Goal: Check status: Check status

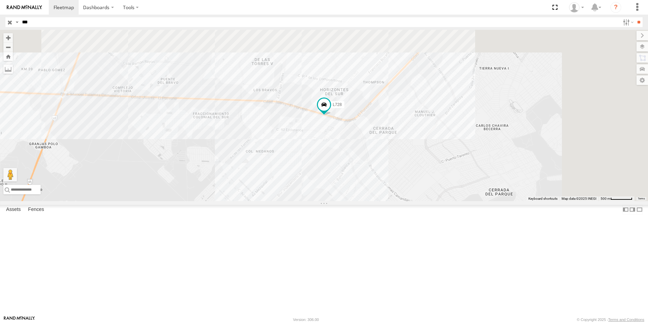
select select "**********"
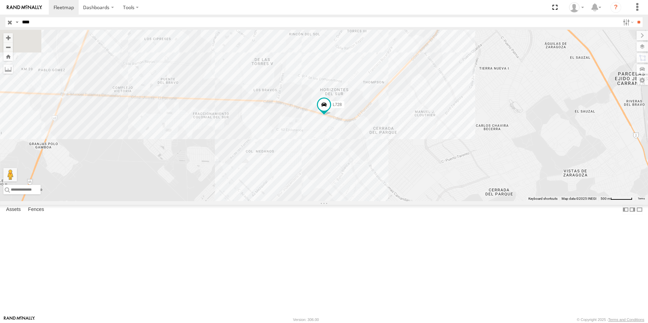
type input "****"
click at [635, 17] on input "**" at bounding box center [639, 22] width 8 height 10
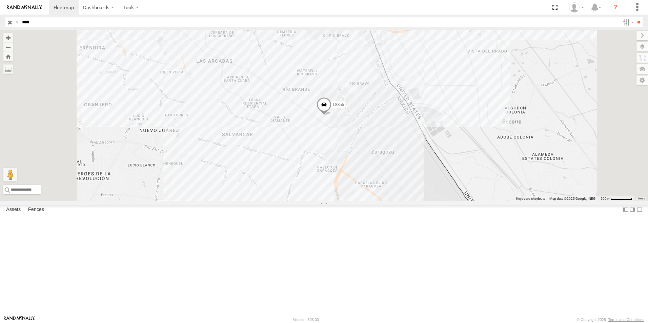
click at [0, 0] on div "L8355" at bounding box center [0, 0] width 0 height 0
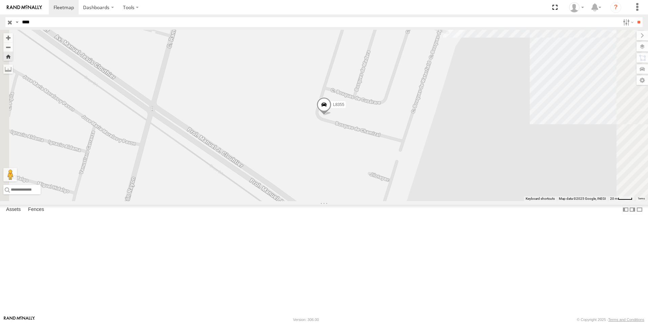
drag, startPoint x: 407, startPoint y: 167, endPoint x: 399, endPoint y: 168, distance: 7.9
click at [331, 116] on span at bounding box center [323, 106] width 15 height 18
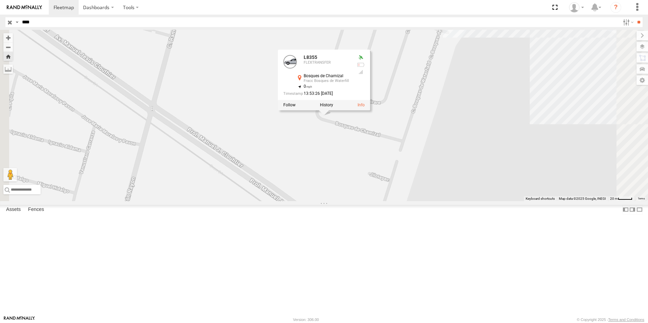
click at [407, 201] on div "L8355 L8355 FLEXTRANSFER Bosques de Chamizal Fracc Bosques [PERSON_NAME] 31.655…" at bounding box center [324, 115] width 648 height 171
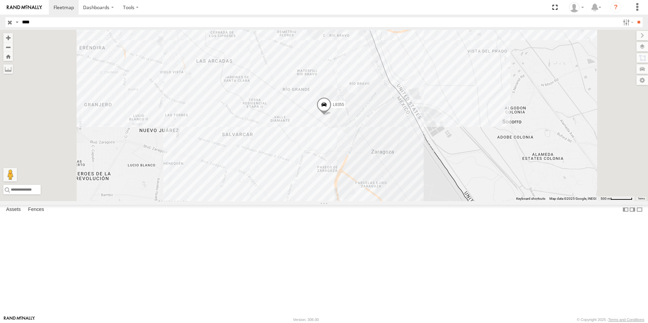
click at [0, 0] on div "L8355" at bounding box center [0, 0] width 0 height 0
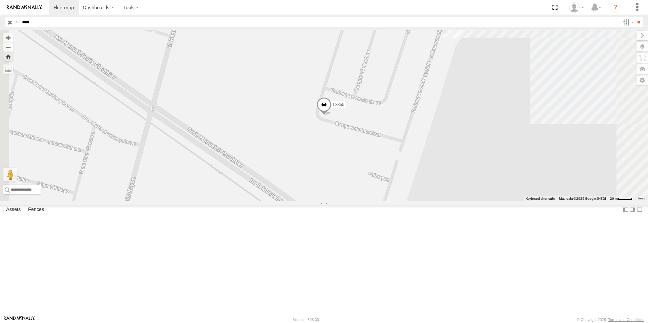
click at [416, 177] on div "L8355" at bounding box center [324, 115] width 648 height 171
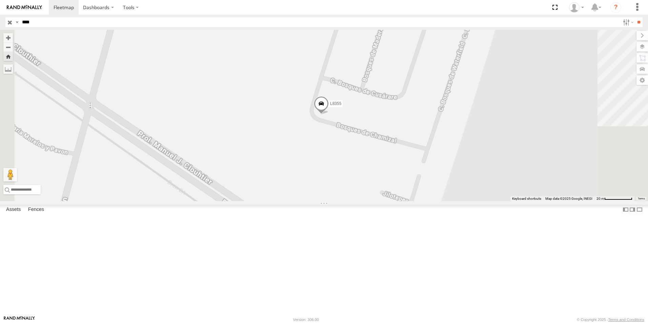
click at [416, 177] on div "L8355" at bounding box center [324, 115] width 648 height 171
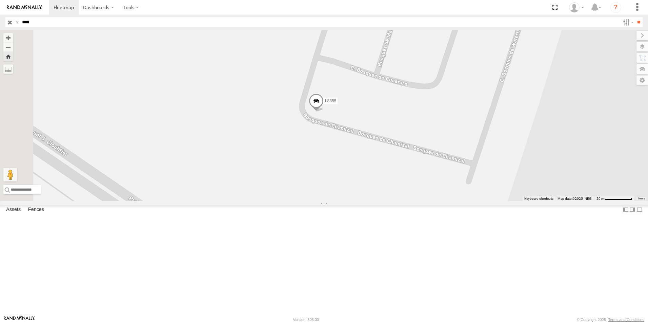
click at [324, 112] on span at bounding box center [316, 103] width 15 height 18
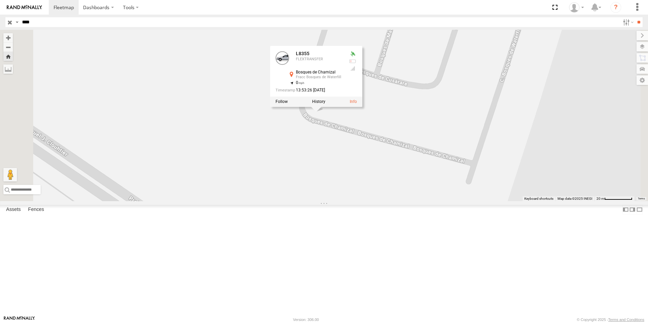
click at [362, 107] on div at bounding box center [316, 102] width 92 height 10
click at [325, 104] on label at bounding box center [318, 102] width 13 height 5
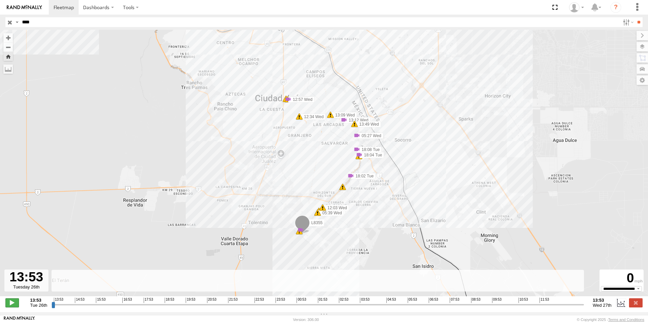
click at [11, 304] on span at bounding box center [12, 303] width 14 height 9
drag, startPoint x: 55, startPoint y: 306, endPoint x: 291, endPoint y: 309, distance: 236.5
click at [292, 308] on input "range" at bounding box center [318, 305] width 532 height 6
click at [331, 153] on div "L8355 18:02 Tue 18:04 Tue 18:08 Tue 05:27 Wed 05:39 Wed 05:39 Wed 12:03 Wed 12:…" at bounding box center [324, 167] width 648 height 274
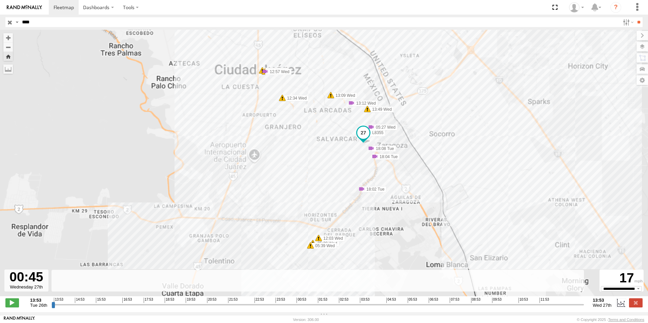
click at [331, 153] on div "L8355 18:02 Tue 18:04 Tue 18:08 Tue 05:27 Wed 05:39 Wed 05:39 Wed 12:03 Wed 12:…" at bounding box center [324, 167] width 648 height 274
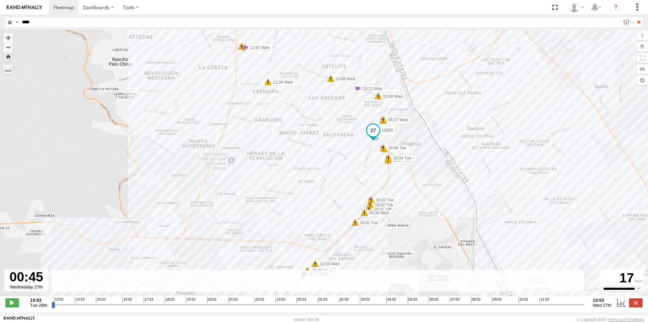
click at [374, 152] on div "L8355 18:02 Tue 18:04 Tue 18:08 Tue 05:27 Wed 05:39 Wed 05:39 Wed 12:03 Wed 12:…" at bounding box center [324, 167] width 648 height 274
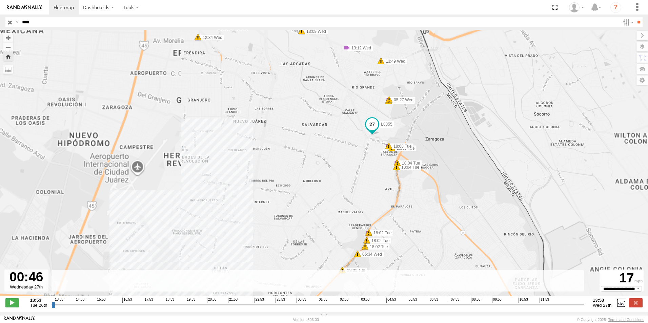
click at [374, 152] on div "L8355 18:02 Tue 18:04 Tue 18:08 Tue 05:27 Wed 05:39 Wed 05:39 Wed 12:03 Wed 12:…" at bounding box center [324, 167] width 648 height 274
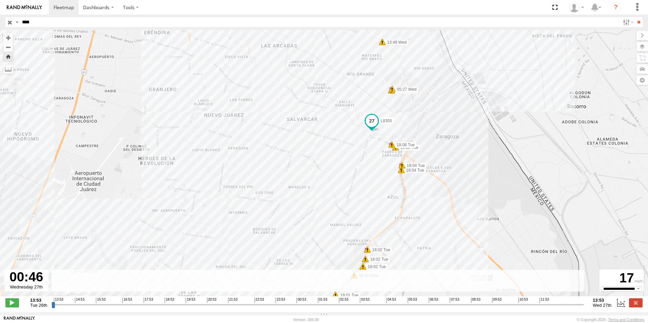
click at [374, 152] on div "L8355 18:02 Tue 18:04 Tue 18:08 Tue 05:27 Wed 05:39 Wed 05:39 Wed 12:03 Wed 12:…" at bounding box center [324, 167] width 648 height 274
click at [359, 144] on div "L8355 18:02 Tue 18:04 Tue 18:08 Tue 05:27 Wed 05:39 Wed 05:39 Wed 12:03 Wed 12:…" at bounding box center [324, 167] width 648 height 274
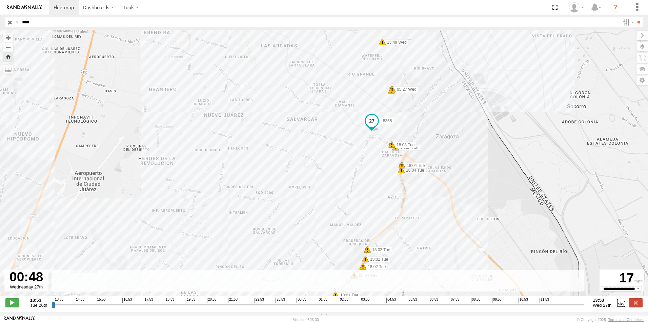
click at [359, 144] on div "L8355 18:02 Tue 18:04 Tue 18:08 Tue 05:27 Wed 05:39 Wed 05:39 Wed 12:03 Wed 12:…" at bounding box center [324, 167] width 648 height 274
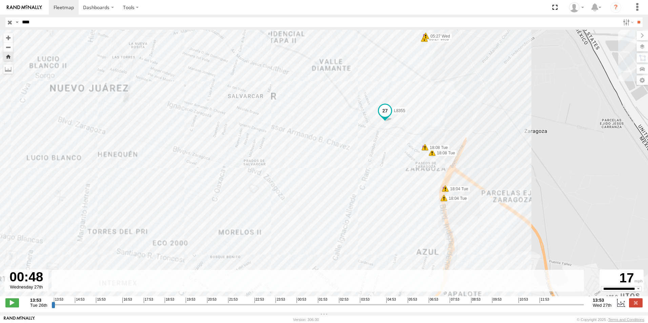
click at [354, 132] on div "L8355 18:02 Tue 18:04 Tue 18:08 Tue 05:27 Wed 05:39 Wed 05:39 Wed 12:03 Wed 12:…" at bounding box center [324, 167] width 648 height 274
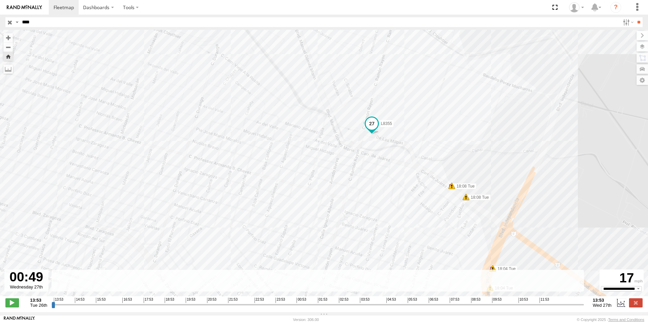
drag, startPoint x: 356, startPoint y: 132, endPoint x: 311, endPoint y: 154, distance: 50.0
click at [311, 154] on div "L8355 18:02 Tue 18:04 Tue 18:08 Tue 05:27 Wed 05:39 Wed 05:39 Wed 12:03 Wed 12:…" at bounding box center [324, 167] width 648 height 274
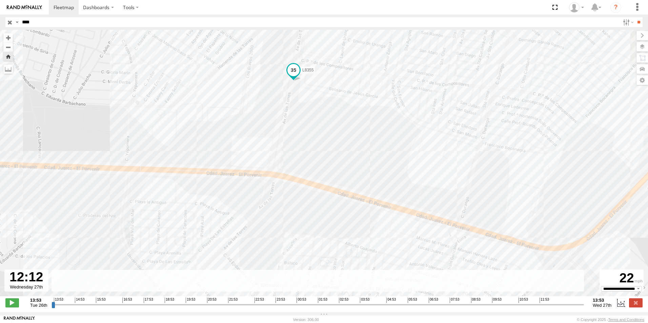
drag, startPoint x: 298, startPoint y: 308, endPoint x: 543, endPoint y: 301, distance: 245.8
click at [543, 302] on input "range" at bounding box center [318, 305] width 532 height 6
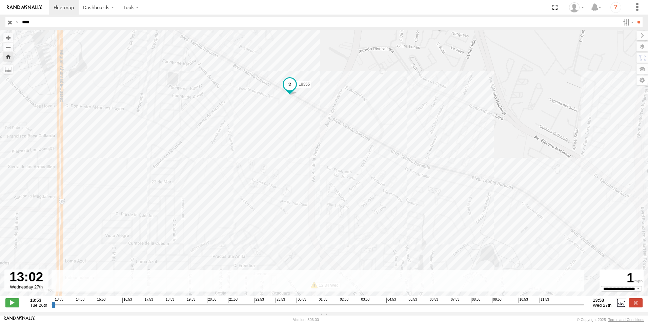
drag, startPoint x: 501, startPoint y: 206, endPoint x: 239, endPoint y: 119, distance: 276.1
click at [239, 118] on div "L8355 18:02 Tue 18:04 Tue 18:08 Tue 05:27 Wed 05:39 Wed 05:39 Wed 12:03 Wed 12:…" at bounding box center [324, 167] width 648 height 274
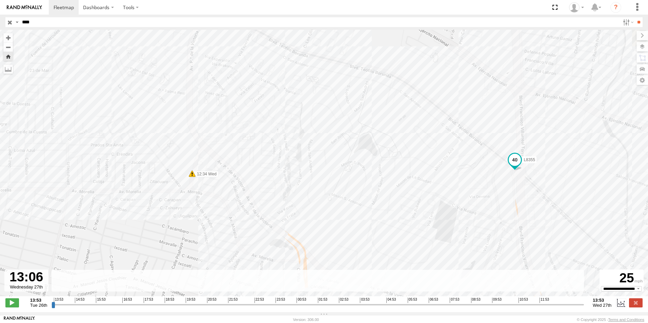
drag, startPoint x: 506, startPoint y: 225, endPoint x: 383, endPoint y: 111, distance: 167.4
click at [383, 111] on div "L8355 18:02 Tue 18:04 Tue 18:08 Tue 05:27 Wed 05:39 Wed 05:39 Wed 12:03 Wed 12:…" at bounding box center [324, 167] width 648 height 274
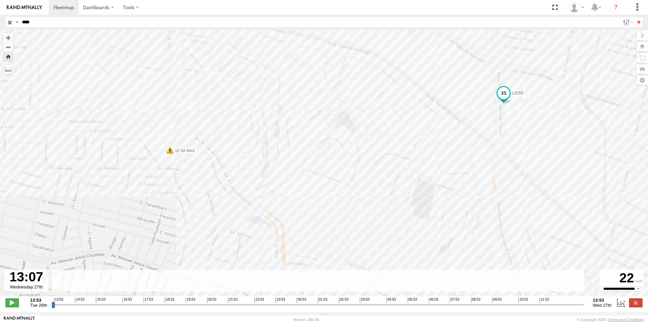
drag, startPoint x: 438, startPoint y: 225, endPoint x: 404, endPoint y: 179, distance: 57.9
click at [404, 179] on div "L8355 18:02 Tue 18:04 Tue 18:08 Tue 05:27 Wed 05:39 Wed 05:39 Wed 12:03 Wed 12:…" at bounding box center [324, 167] width 648 height 274
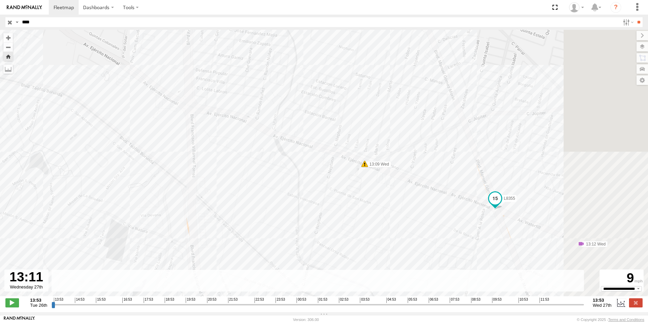
drag, startPoint x: 532, startPoint y: 241, endPoint x: 382, endPoint y: 197, distance: 156.3
click at [383, 197] on div "L8355 18:02 Tue 18:04 Tue 18:08 Tue 05:27 Wed 05:39 Wed 05:39 Wed 12:03 Wed 12:…" at bounding box center [324, 167] width 648 height 274
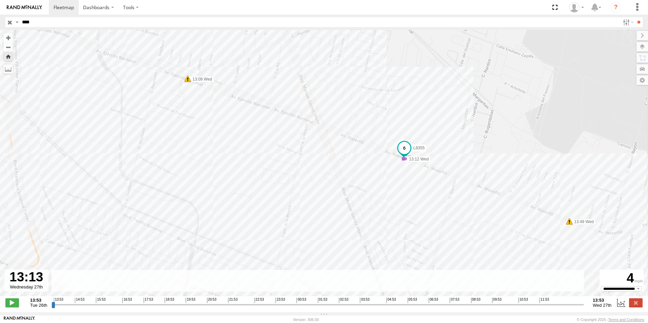
drag, startPoint x: 449, startPoint y: 256, endPoint x: 437, endPoint y: 206, distance: 51.2
click at [437, 206] on div "L8355 18:02 Tue 18:04 Tue 18:08 Tue 05:27 Wed 05:39 Wed 05:39 Wed 12:03 Wed 12:…" at bounding box center [324, 167] width 648 height 274
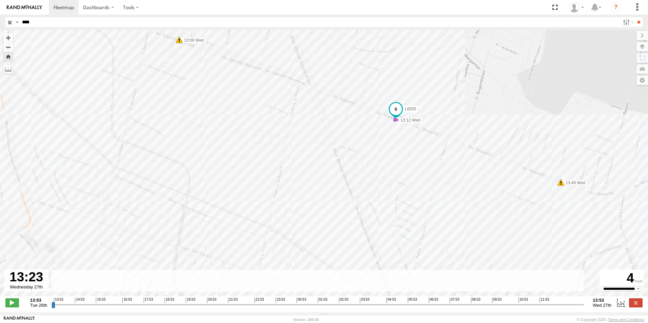
drag, startPoint x: 469, startPoint y: 237, endPoint x: 468, endPoint y: 226, distance: 10.9
click at [468, 226] on div "L8355 18:02 Tue 18:04 Tue 18:08 Tue 05:27 Wed 05:39 Wed 05:39 Wed 12:03 Wed 12:…" at bounding box center [324, 167] width 648 height 274
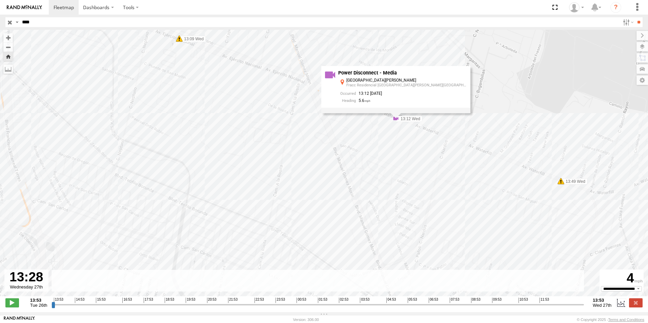
click at [386, 79] on div "Power Disconnect - Media [GEOGRAPHIC_DATA][PERSON_NAME] Fracc Residencial [GEOG…" at bounding box center [395, 87] width 149 height 42
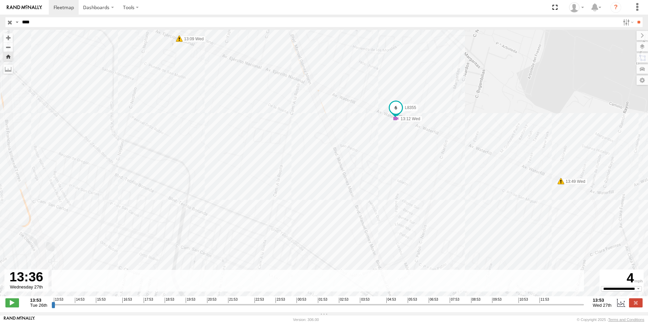
click at [404, 118] on label "13:12 Wed" at bounding box center [409, 119] width 26 height 6
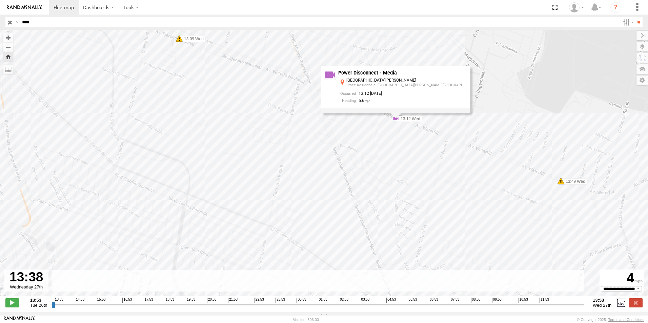
click at [422, 152] on div "L8355 18:02 Tue 18:04 Tue 18:08 Tue 05:27 Wed 05:39 Wed 05:39 Wed 12:03 Wed 12:…" at bounding box center [324, 167] width 648 height 274
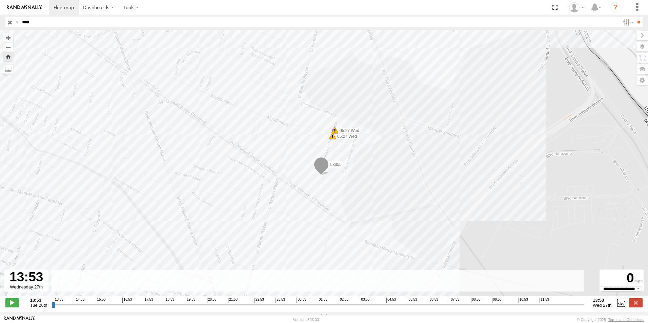
drag, startPoint x: 360, startPoint y: 212, endPoint x: 370, endPoint y: 180, distance: 34.5
click at [370, 180] on div "L8355 18:02 Tue 18:04 Tue 18:08 Tue 05:27 Wed 05:39 Wed 05:39 Wed 12:03 Wed 12:…" at bounding box center [324, 167] width 648 height 274
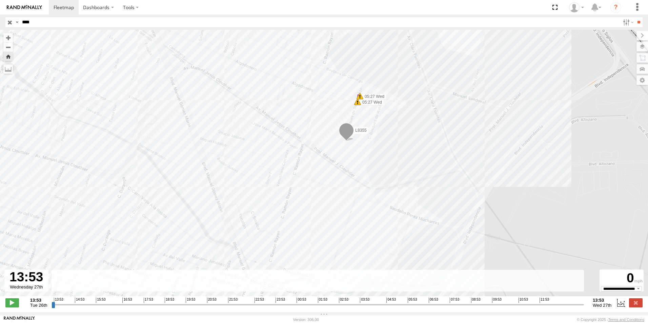
drag, startPoint x: 349, startPoint y: 179, endPoint x: 367, endPoint y: 159, distance: 26.6
click at [367, 159] on div "L8355 18:02 Tue 18:04 Tue 18:08 Tue 05:27 Wed 05:39 Wed 05:39 Wed 12:03 Wed 12:…" at bounding box center [324, 167] width 648 height 274
click at [393, 113] on div "L8355 18:02 Tue 18:04 Tue 18:08 Tue 05:27 Wed 05:39 Wed 05:39 Wed 12:03 Wed 12:…" at bounding box center [324, 167] width 648 height 274
click at [391, 153] on div "L8355 18:02 Tue 18:04 Tue 18:08 Tue 05:27 Wed 05:39 Wed 05:39 Wed 12:03 Wed 12:…" at bounding box center [324, 167] width 648 height 274
click at [348, 132] on span at bounding box center [346, 132] width 15 height 18
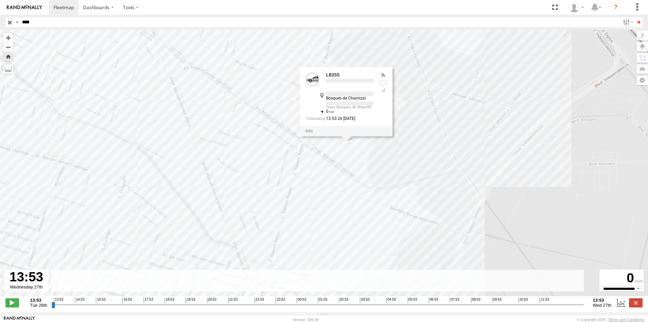
click at [396, 159] on div "L8355 18:02 Tue 18:04 Tue 18:08 Tue 05:27 Wed 05:39 Wed 05:39 Wed 12:03 Wed 12:…" at bounding box center [324, 167] width 648 height 274
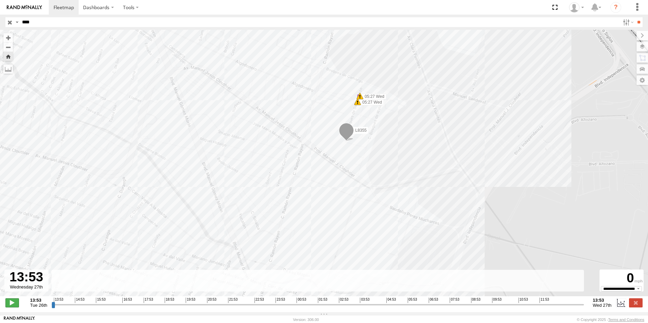
click at [11, 306] on span at bounding box center [12, 303] width 14 height 9
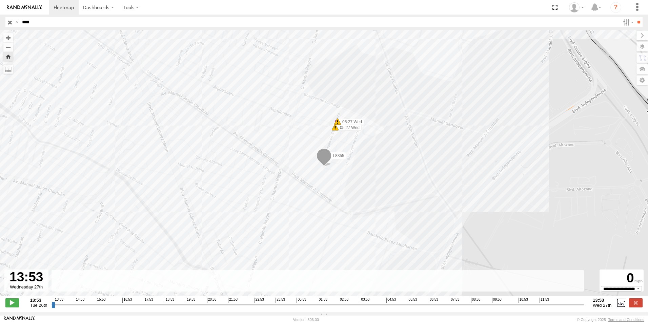
drag, startPoint x: 56, startPoint y: 308, endPoint x: 645, endPoint y: 293, distance: 589.1
type input "**********"
click at [584, 302] on input "range" at bounding box center [318, 305] width 532 height 6
